Goal: Information Seeking & Learning: Learn about a topic

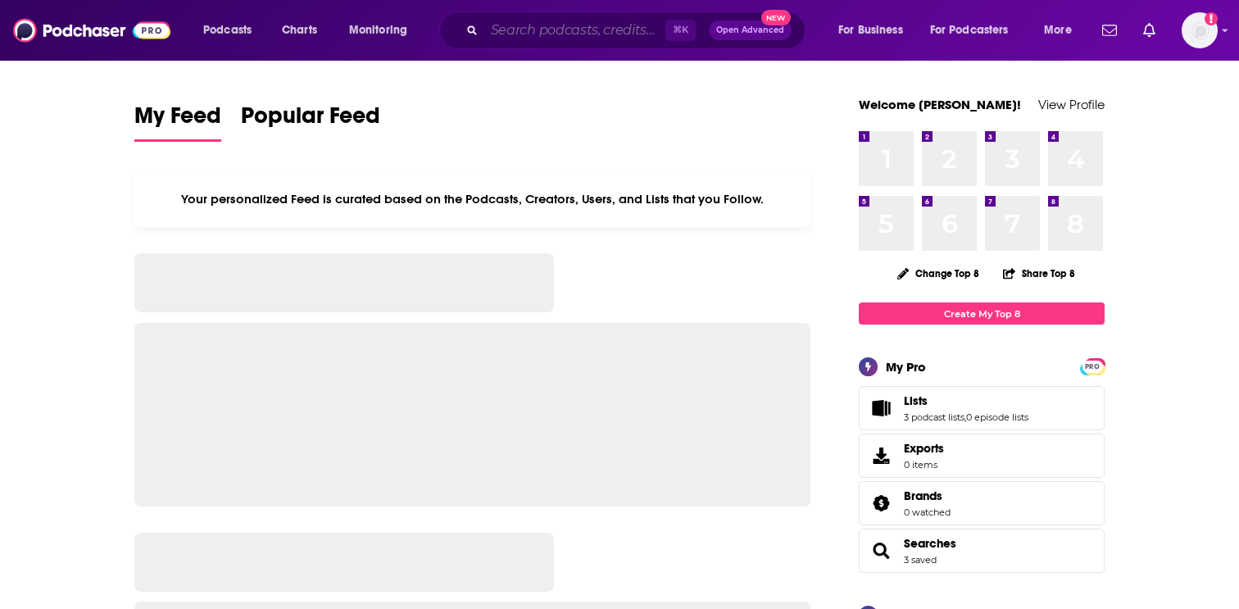
click at [565, 39] on input "Search podcasts, credits, & more..." at bounding box center [574, 30] width 181 height 26
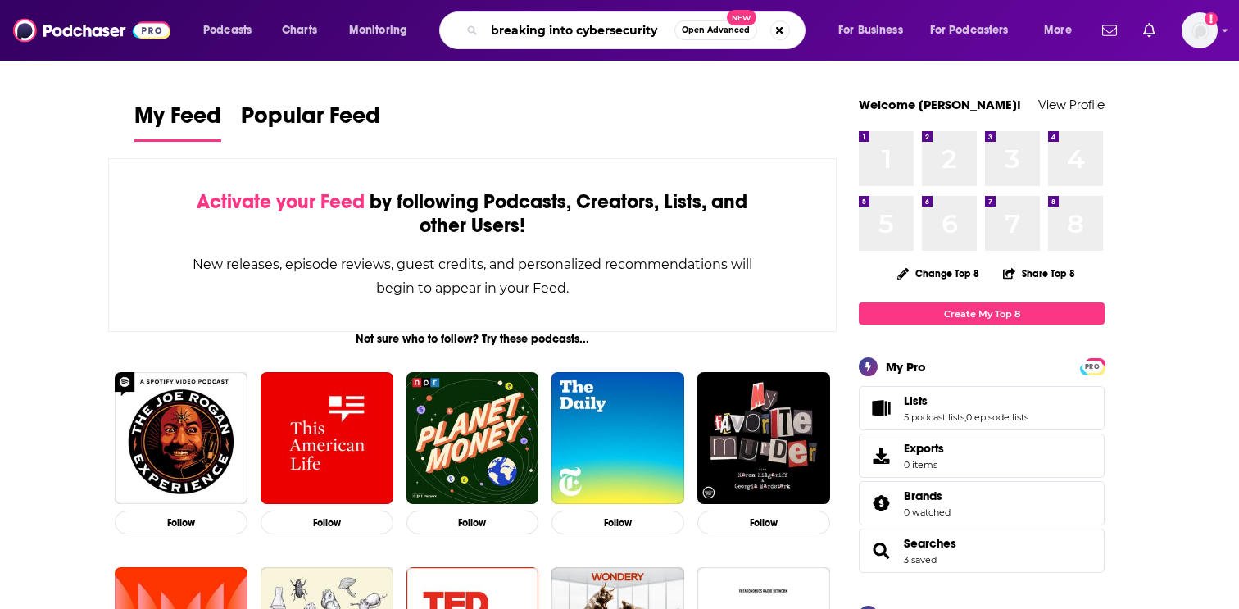
type input "breaking into cybersecurity"
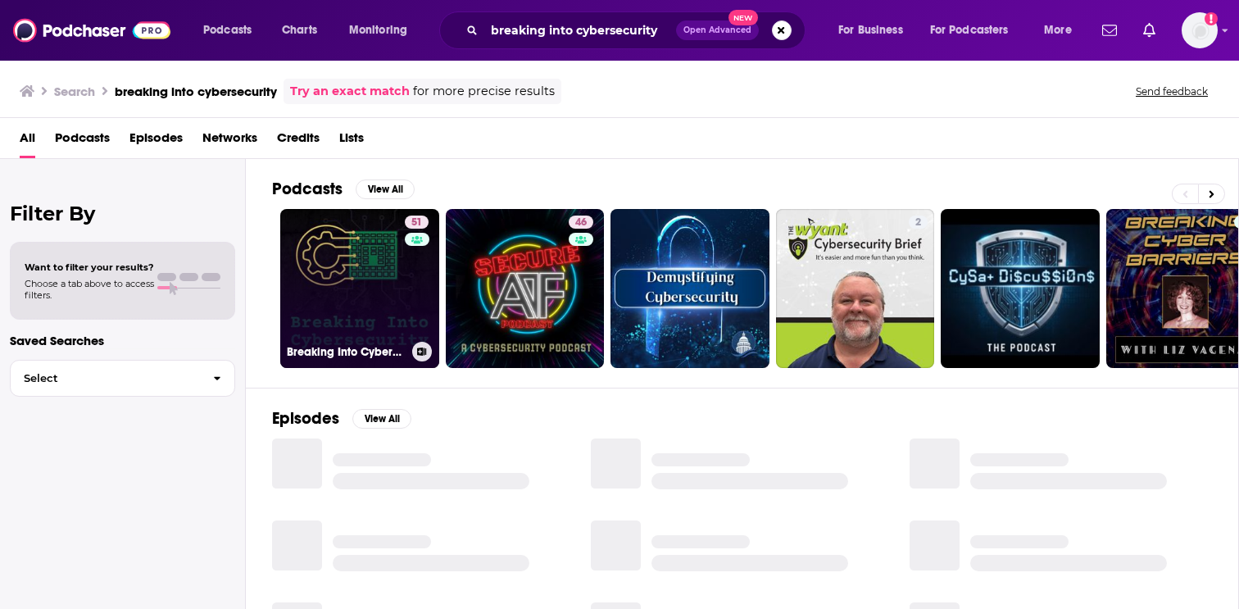
click at [360, 310] on link "51 Breaking Into Cybersecurity" at bounding box center [359, 288] width 159 height 159
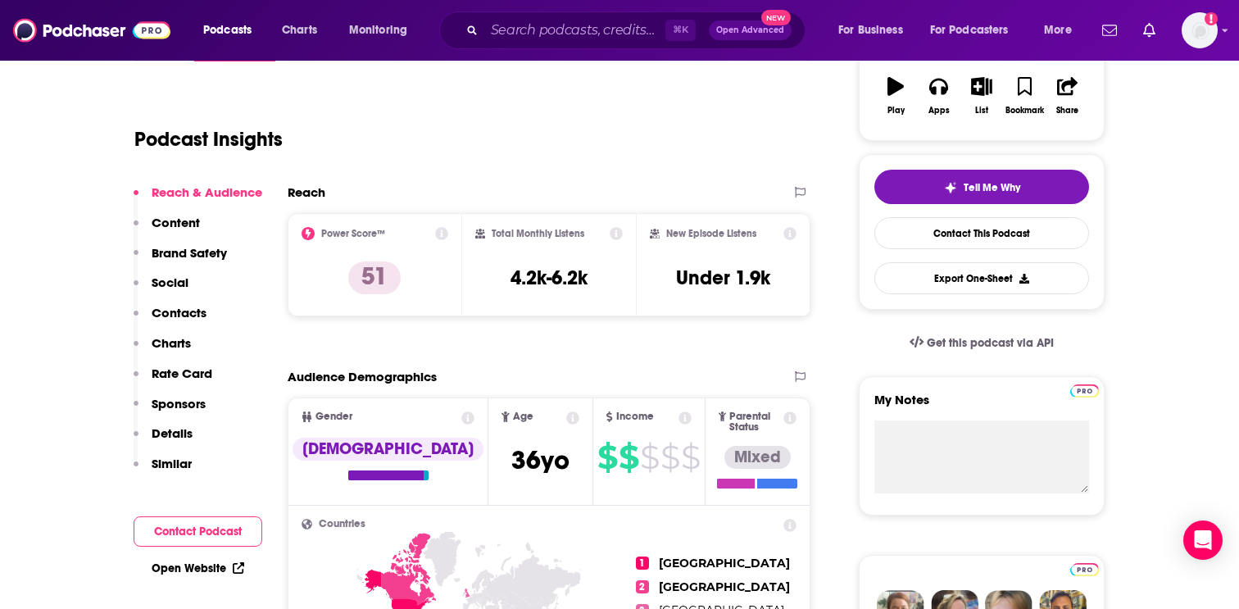
scroll to position [290, 0]
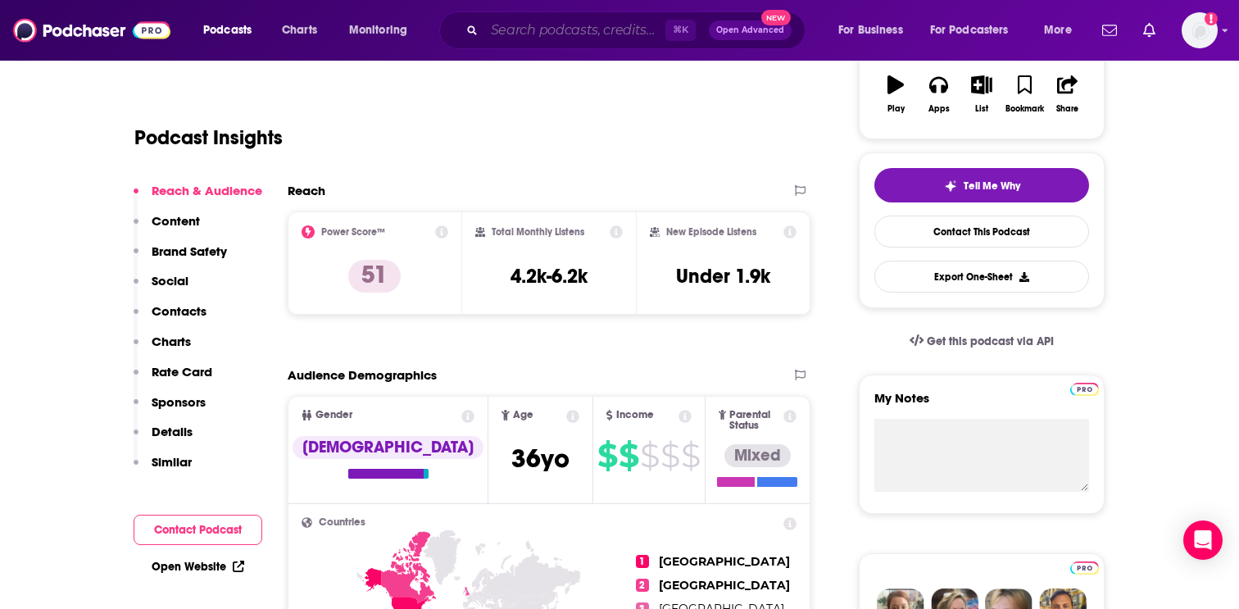
click at [537, 32] on input "Search podcasts, credits, & more..." at bounding box center [574, 30] width 181 height 26
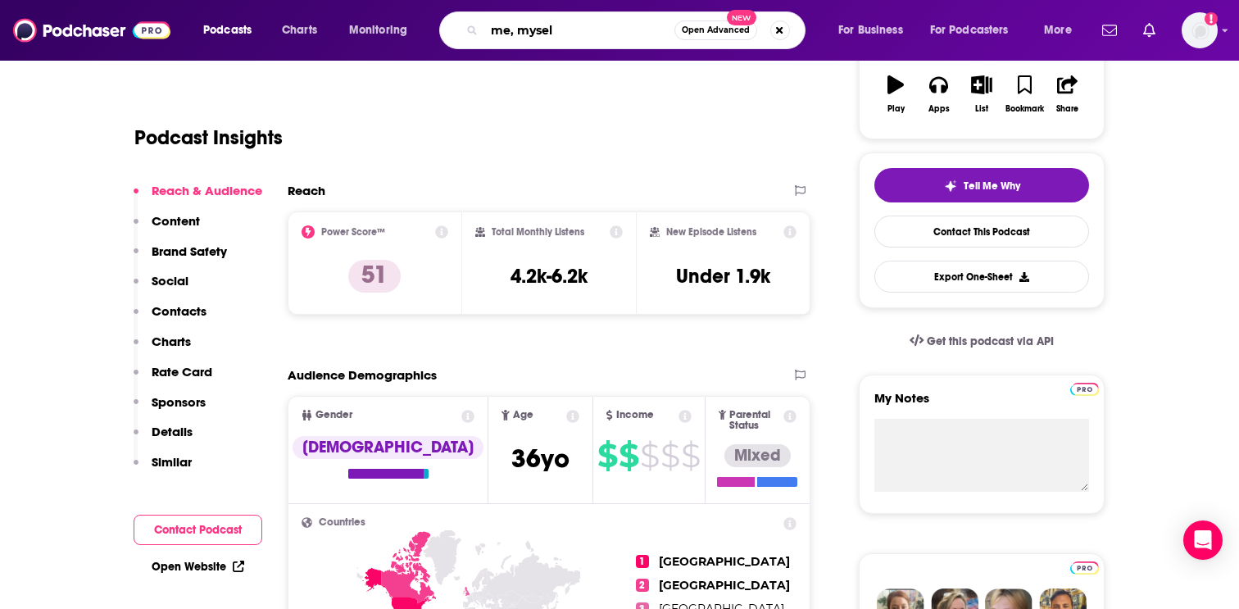
type input "me, myself"
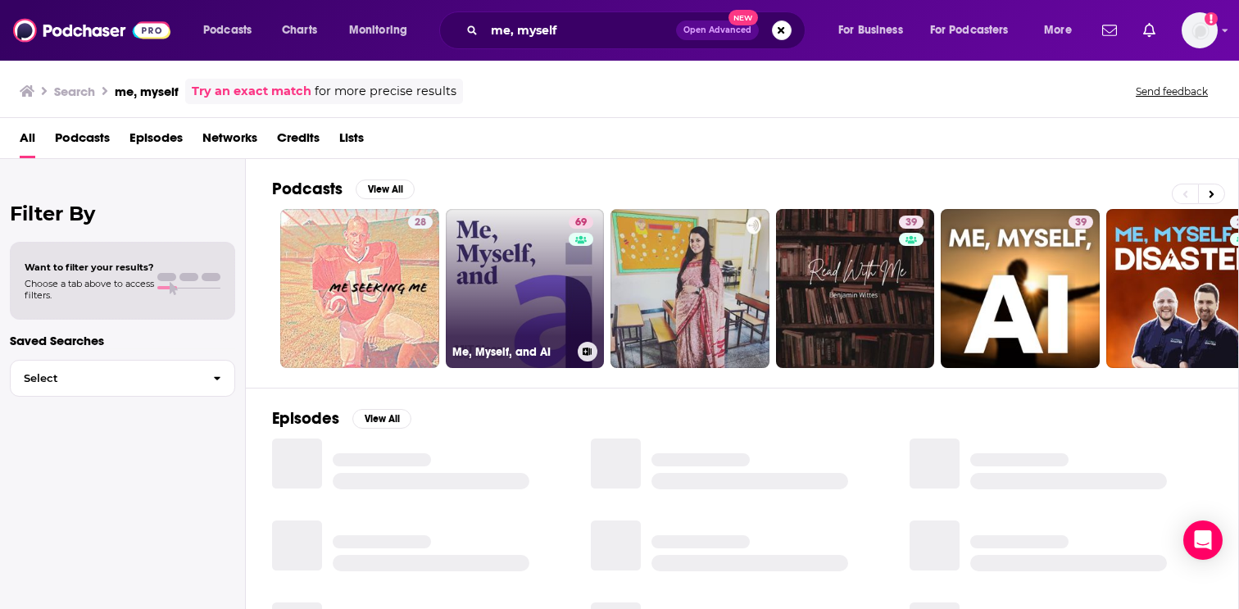
click at [511, 272] on link "69 Me, Myself, and AI" at bounding box center [525, 288] width 159 height 159
